Goal: Find specific page/section: Find specific page/section

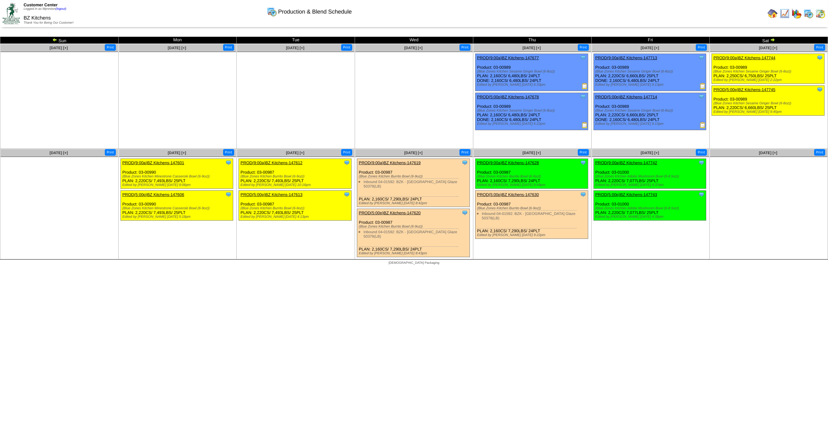
click at [820, 14] on img at bounding box center [821, 14] width 10 height 10
